Goal: Check status: Check status

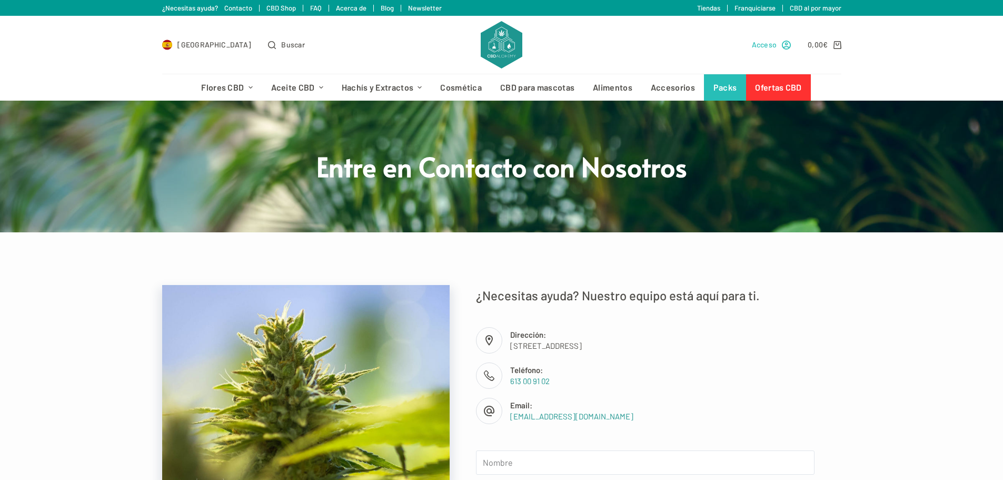
click at [764, 49] on span "Acceso" at bounding box center [764, 44] width 25 height 12
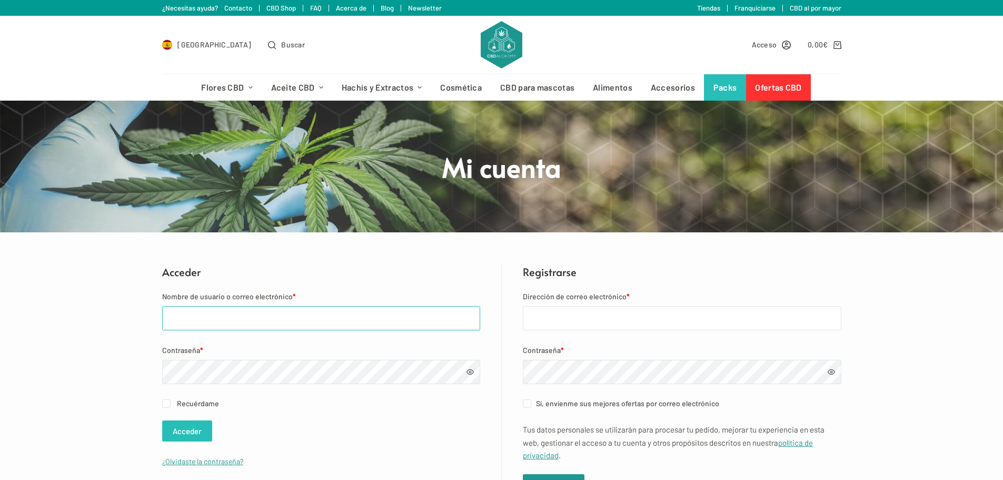
type input "marcbellver@gmail.com"
click at [185, 430] on button "Acceder" at bounding box center [187, 430] width 50 height 21
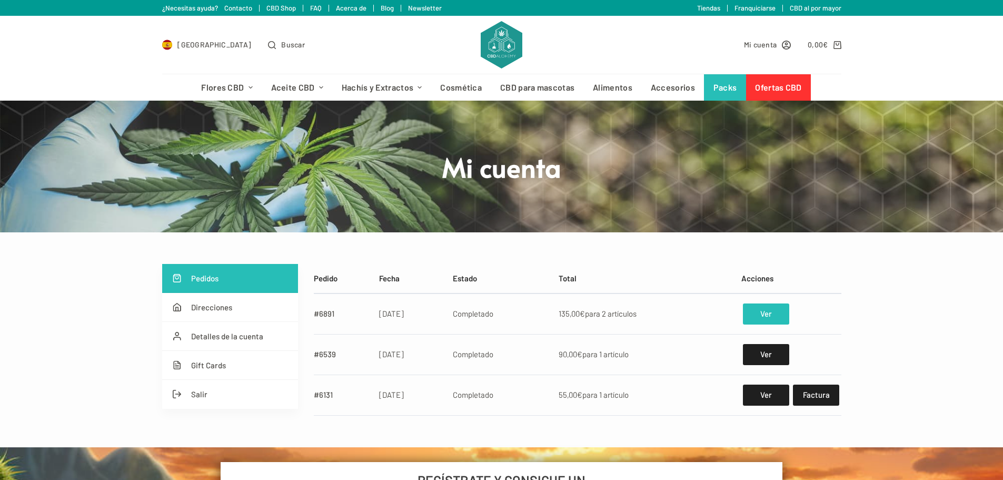
click at [764, 316] on link "Ver" at bounding box center [766, 313] width 46 height 21
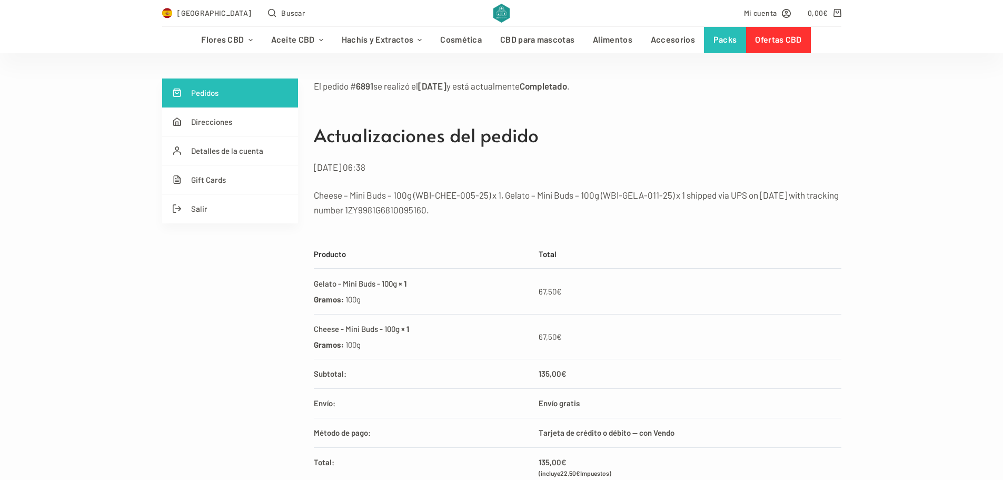
scroll to position [158, 0]
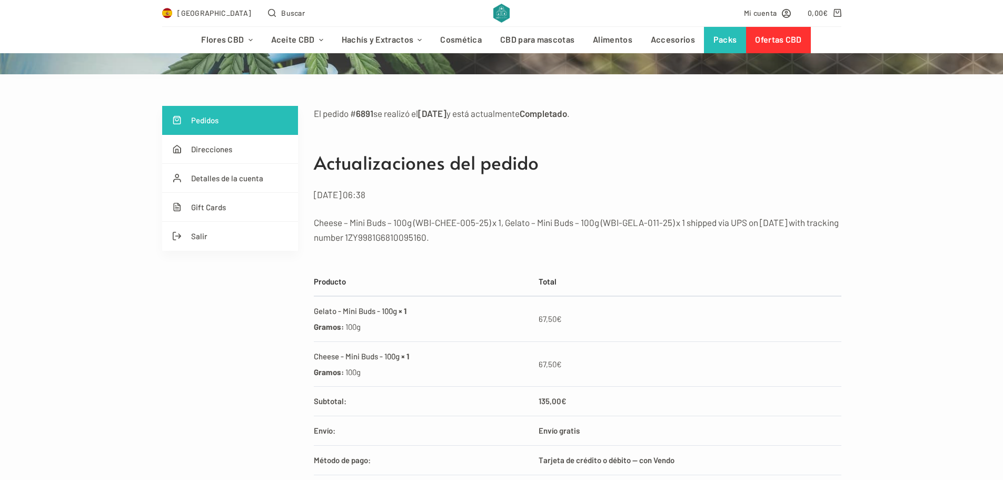
drag, startPoint x: 378, startPoint y: 237, endPoint x: 457, endPoint y: 240, distance: 78.5
click at [457, 240] on p "Cheese – Mini Buds – 100g (WBI-CHEE-005-25) x 1, Gelato – Mini Buds – 100g (WBI…" at bounding box center [577, 229] width 527 height 29
copy p "1ZY9981G6810095160"
